Goal: Find specific page/section: Find specific page/section

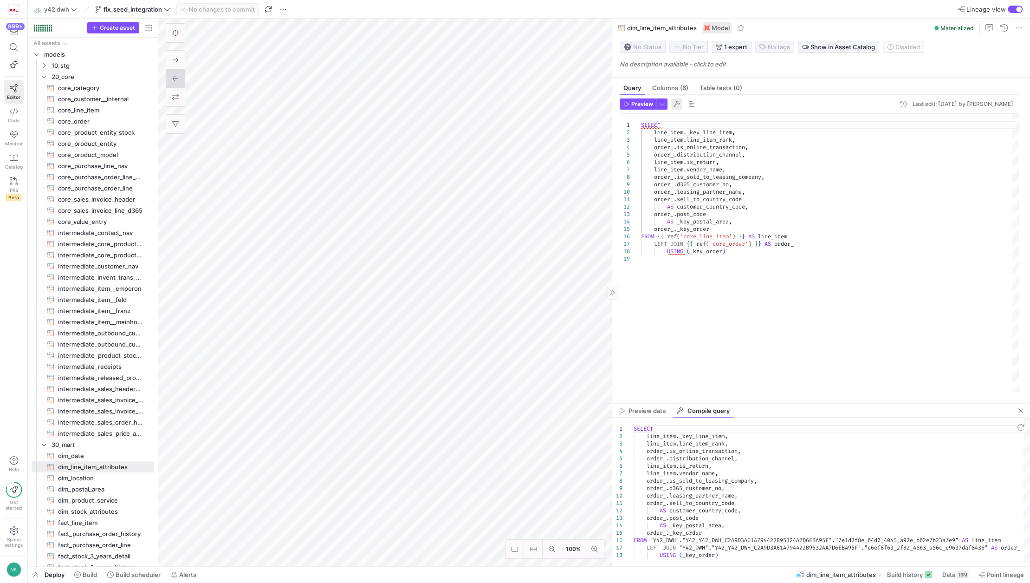
click at [678, 108] on span "button" at bounding box center [676, 103] width 11 height 11
click at [770, 521] on div "SELECT line_item . _key_line_item , line_item . line_item_rank , order_ . is_on…" at bounding box center [842, 491] width 417 height 149
type textarea "SELECT line_item._key_line_item, line_item.line_item_rank, order_.is_online_tra…"
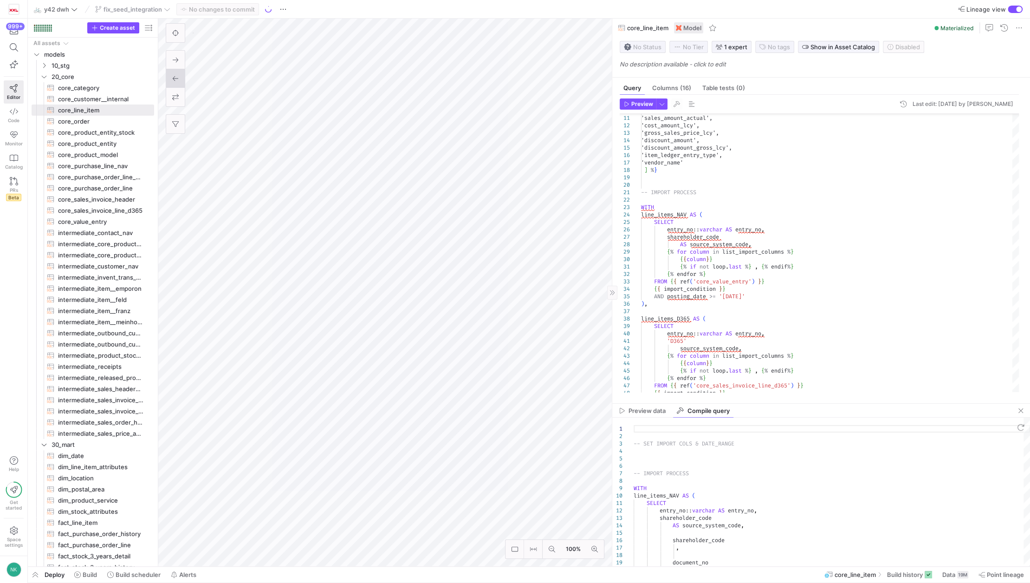
type textarea "{% set import_condition = "WHERE posting_date >= '[DATE]'" %} --WHERE sales_amo…"
